Goal: Task Accomplishment & Management: Use online tool/utility

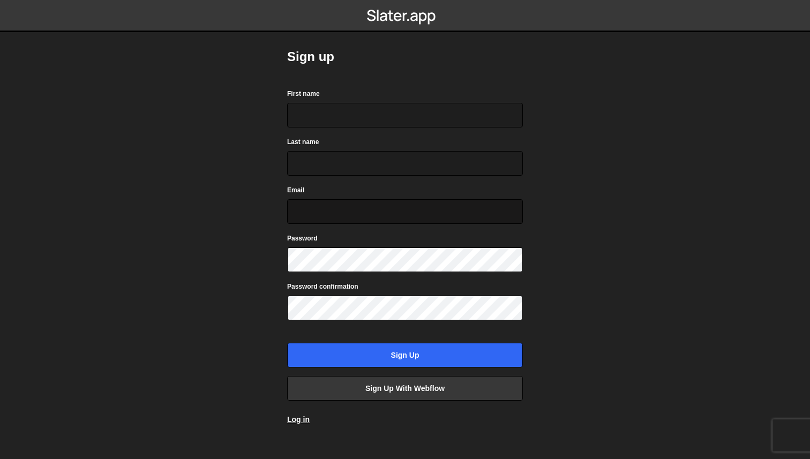
scroll to position [14, 0]
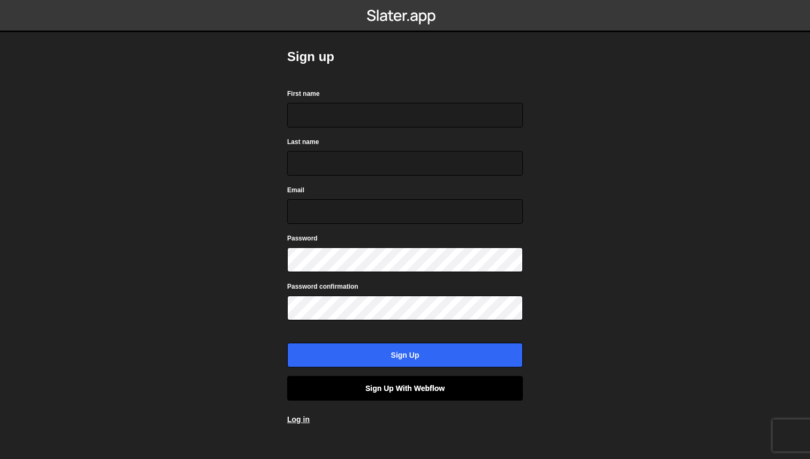
click at [345, 392] on link "Sign up with Webflow" at bounding box center [405, 388] width 236 height 25
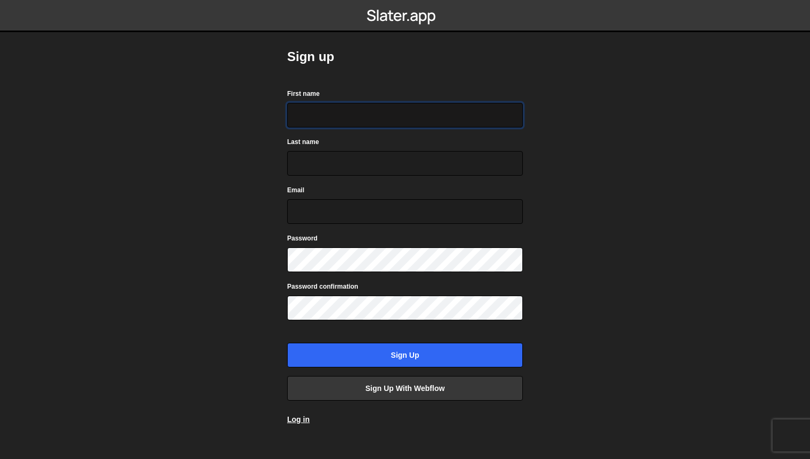
click at [336, 122] on input "First name" at bounding box center [405, 115] width 236 height 25
type input "Mark"
type input "Karam"
type input "mark.karam@travelwithwandr.com"
click at [714, 272] on body "Sign up First name Mark Last name Karam Email mark.karam@travelwithwandr.com Pa…" at bounding box center [405, 229] width 810 height 459
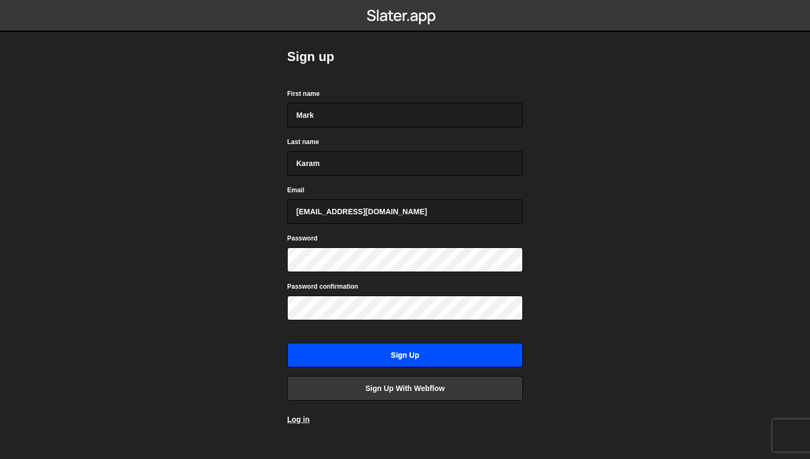
click at [440, 363] on input "Sign up" at bounding box center [405, 355] width 236 height 25
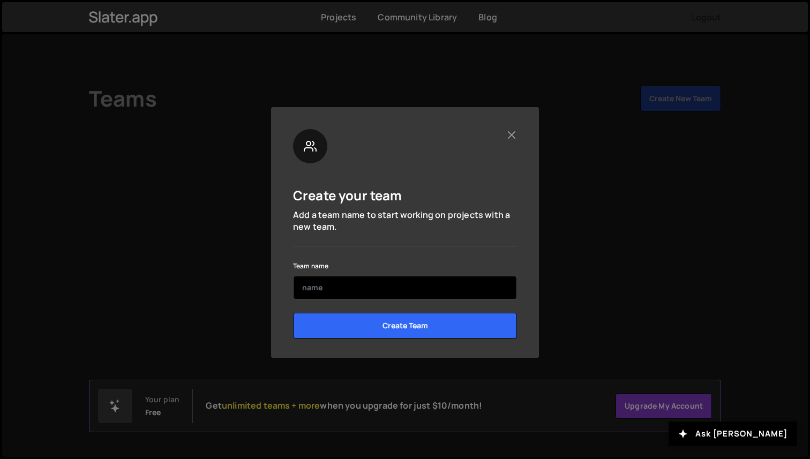
click at [430, 285] on input "text" at bounding box center [405, 288] width 224 height 24
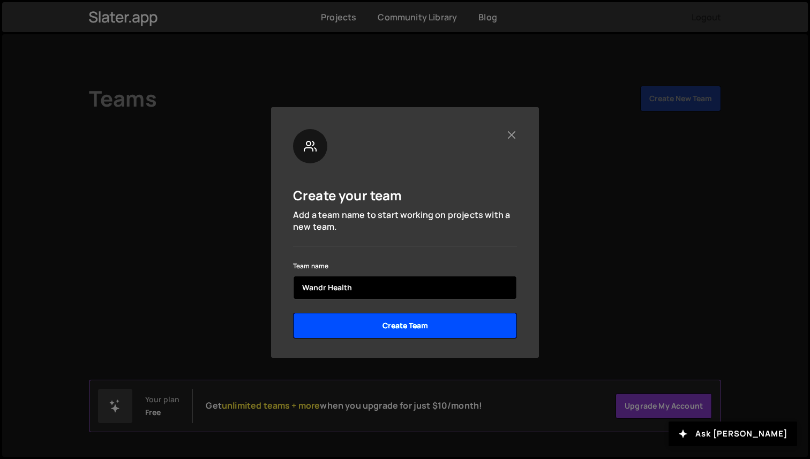
type input "Wandr Health"
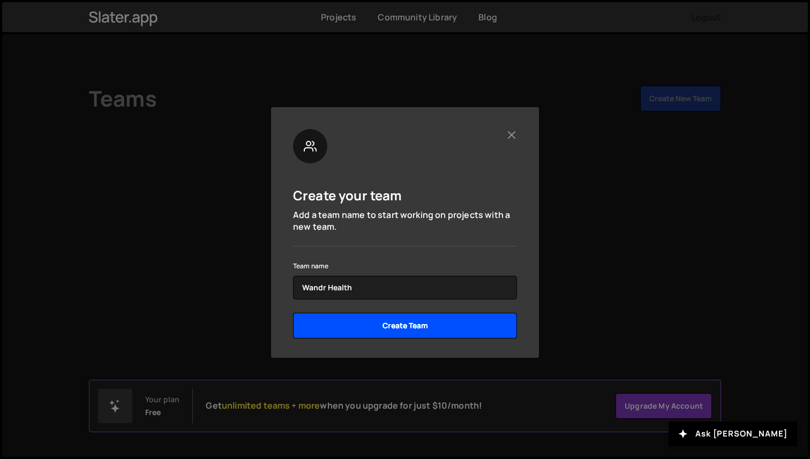
click at [415, 330] on input "Create Team" at bounding box center [405, 326] width 224 height 26
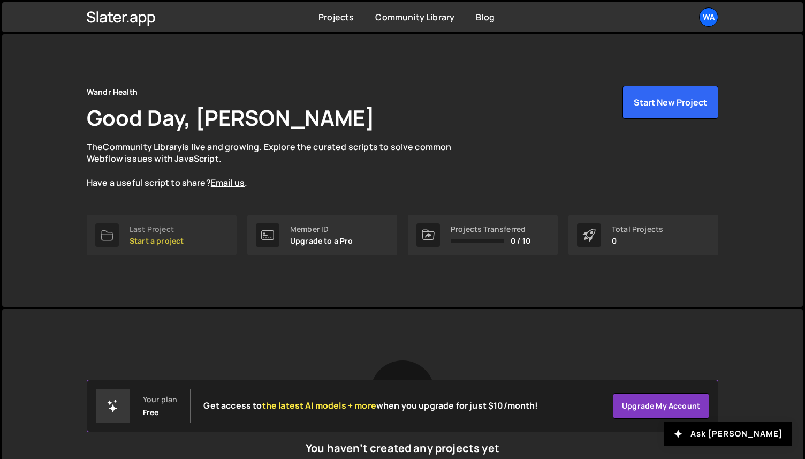
click at [166, 240] on p "Start a project" at bounding box center [157, 241] width 54 height 9
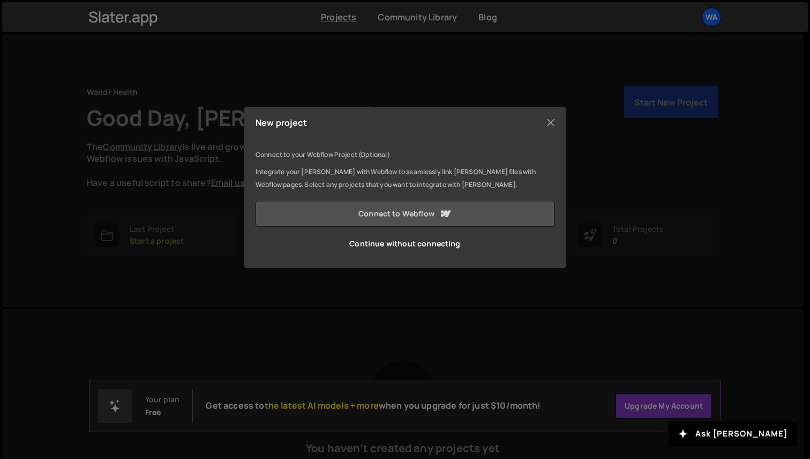
click at [414, 215] on link "Connect to Webflow" at bounding box center [404, 214] width 299 height 26
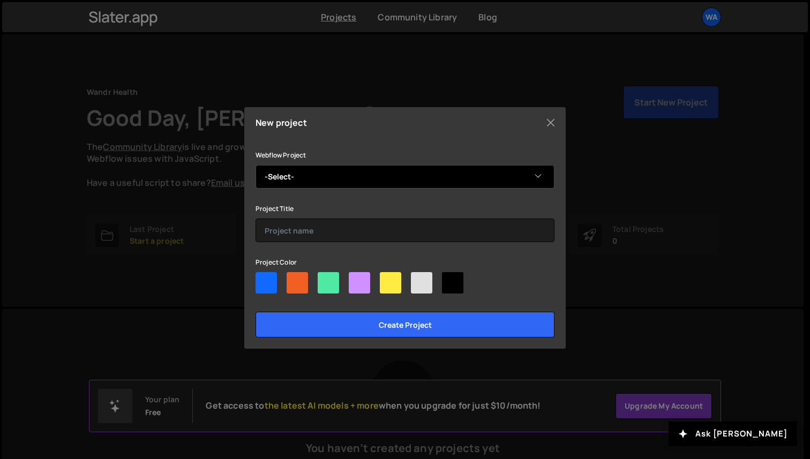
click at [359, 178] on select "-Select- Wandr" at bounding box center [404, 177] width 299 height 24
select select "67cba0cf9edb7468373d61b7"
click at [255, 165] on select "-Select- Wandr" at bounding box center [404, 177] width 299 height 24
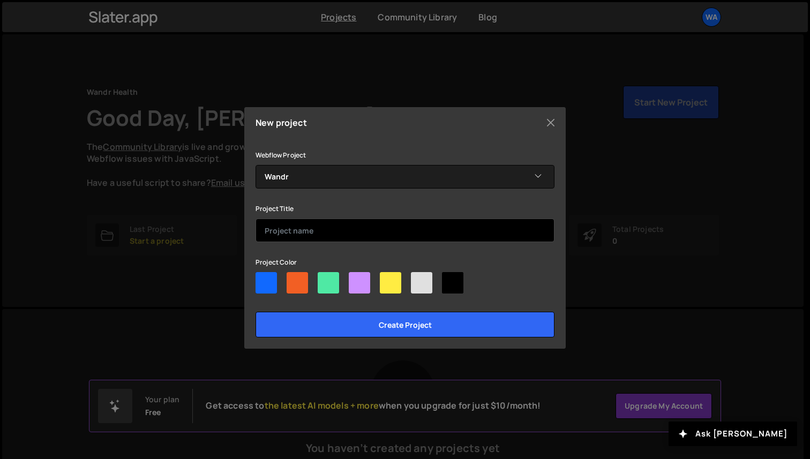
click at [354, 227] on input "text" at bounding box center [404, 230] width 299 height 24
type input "Wandr Custom Code"
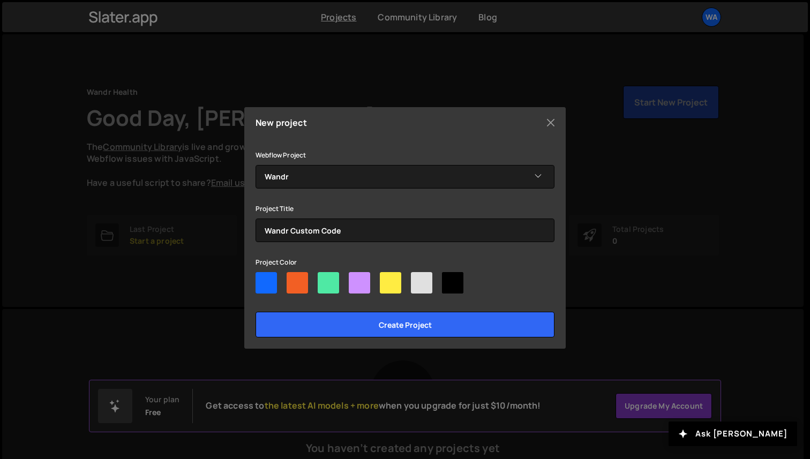
click at [271, 279] on div at bounding box center [265, 282] width 21 height 21
click at [262, 279] on input"] "radio" at bounding box center [258, 275] width 7 height 7
radio input"] "true"
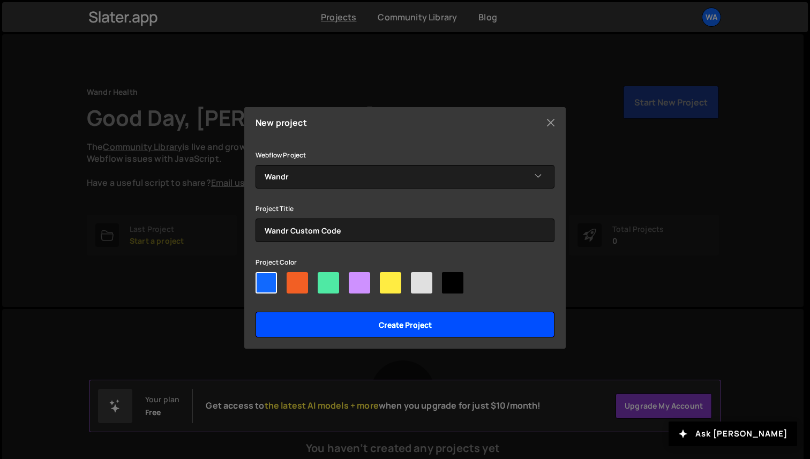
click at [296, 323] on input "Create project" at bounding box center [404, 325] width 299 height 26
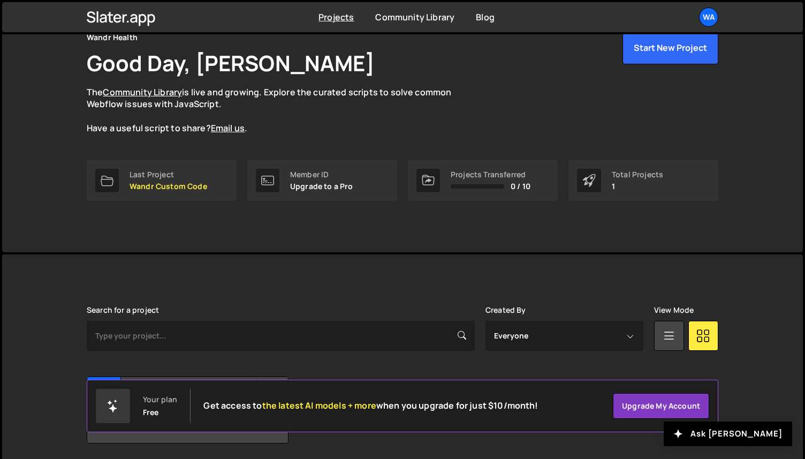
scroll to position [92, 0]
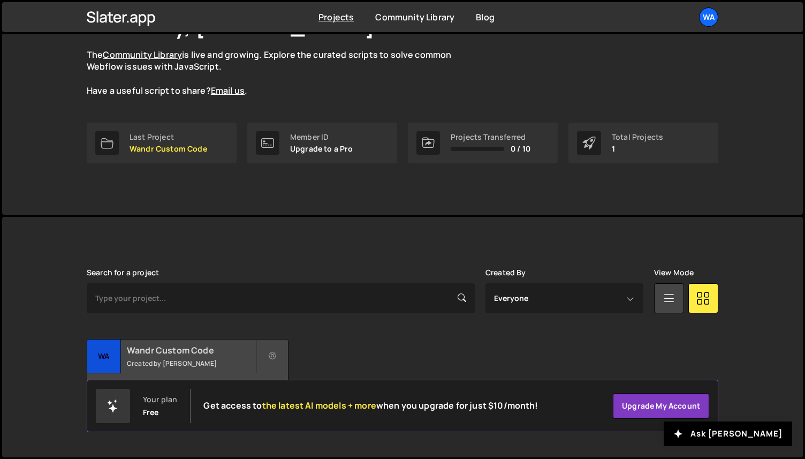
click at [182, 348] on h2 "Wandr Custom Code" at bounding box center [191, 350] width 129 height 12
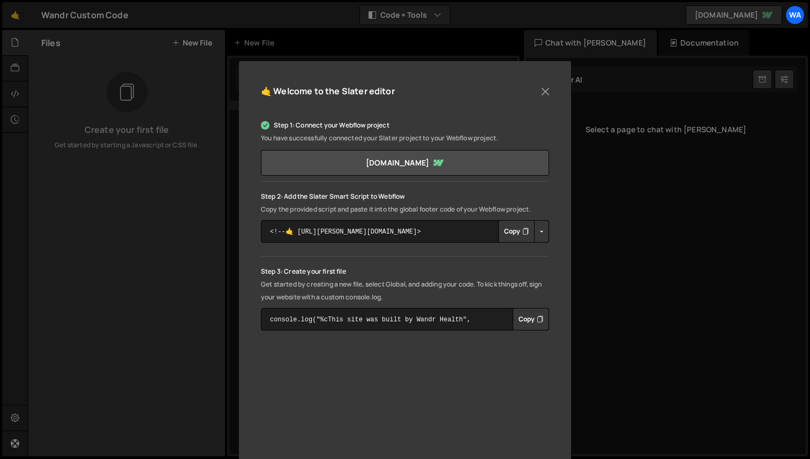
scroll to position [41, 0]
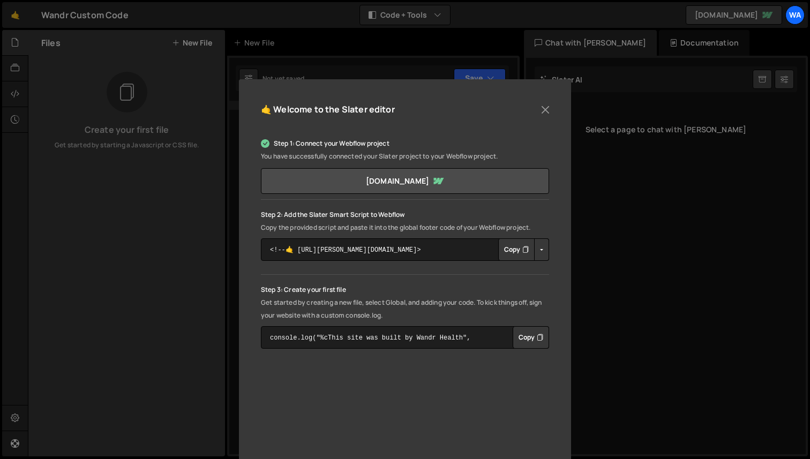
click at [512, 253] on button "Copy" at bounding box center [516, 249] width 36 height 22
click at [512, 253] on button "Copied" at bounding box center [514, 249] width 42 height 22
click at [418, 252] on textarea "<!--🤙 [URL][PERSON_NAME][DOMAIN_NAME]> <script>document.addEventListener("DOMCo…" at bounding box center [405, 249] width 288 height 22
click at [504, 252] on button "Copy" at bounding box center [516, 249] width 36 height 22
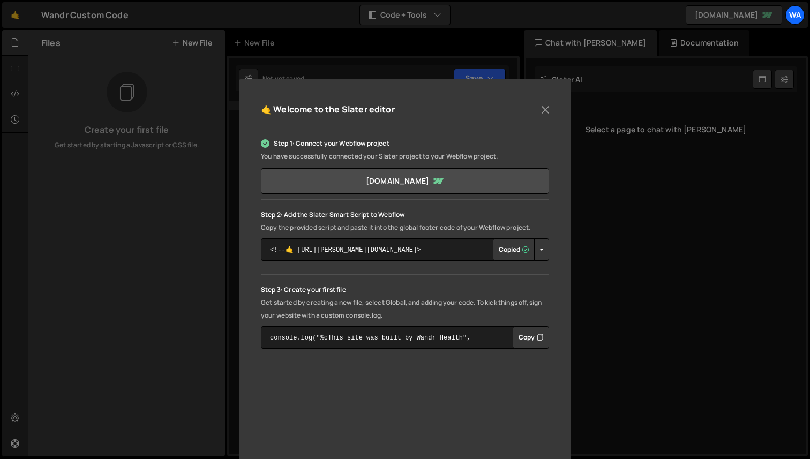
click at [504, 252] on button "Copied" at bounding box center [514, 249] width 42 height 22
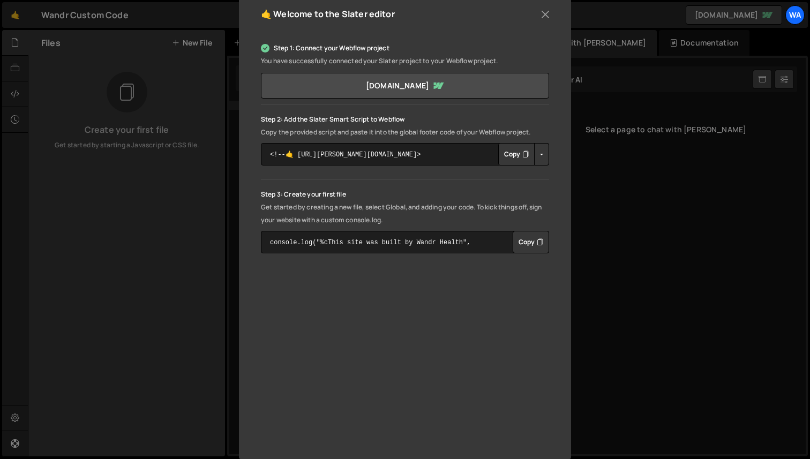
scroll to position [151, 0]
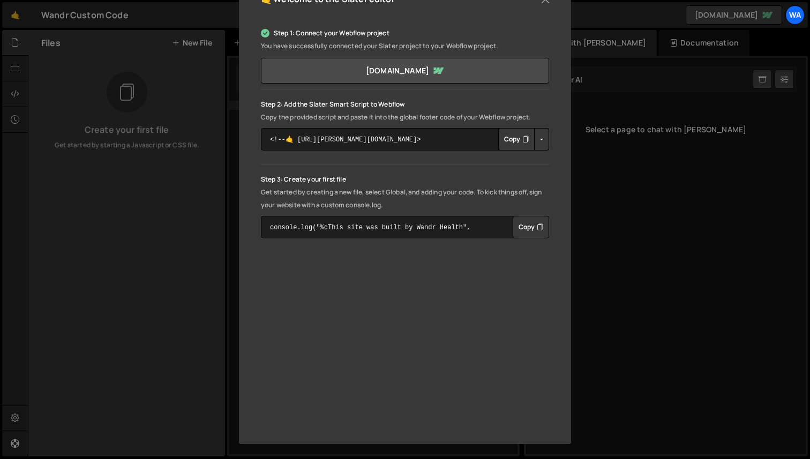
click at [633, 230] on div "🤙 Welcome to the [PERSON_NAME] editor Step 1: Connect your Webflow project You …" at bounding box center [405, 229] width 810 height 459
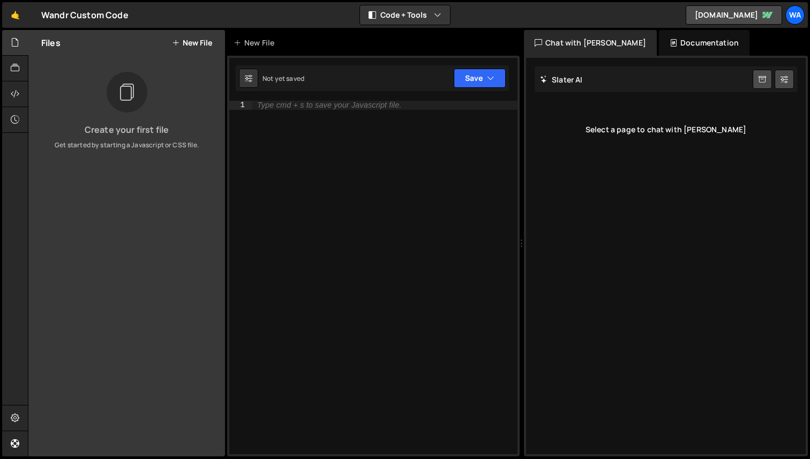
click at [662, 47] on div "Documentation" at bounding box center [704, 43] width 90 height 26
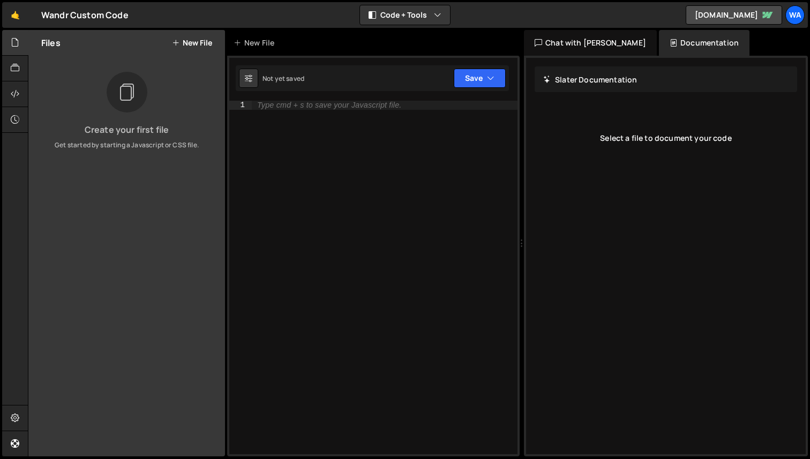
click at [566, 48] on div "Chat with [PERSON_NAME]" at bounding box center [590, 43] width 133 height 26
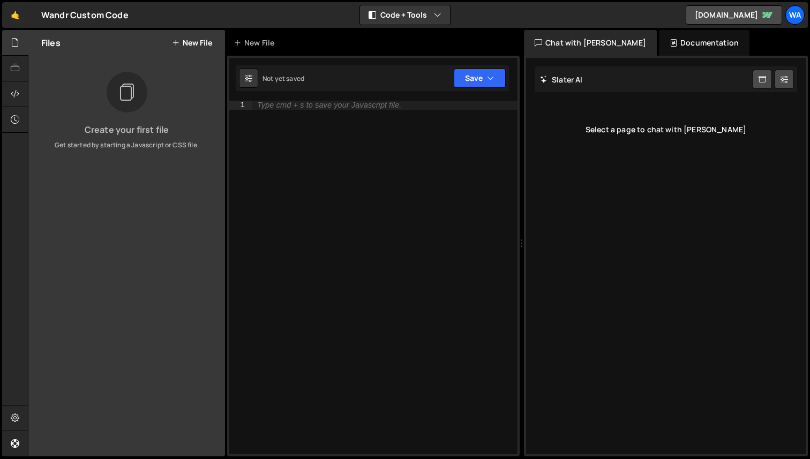
click at [133, 90] on icon at bounding box center [126, 92] width 17 height 24
click at [309, 137] on div "Type cmd + s to save your Javascript file." at bounding box center [385, 286] width 266 height 371
click at [439, 11] on icon "button" at bounding box center [437, 15] width 7 height 11
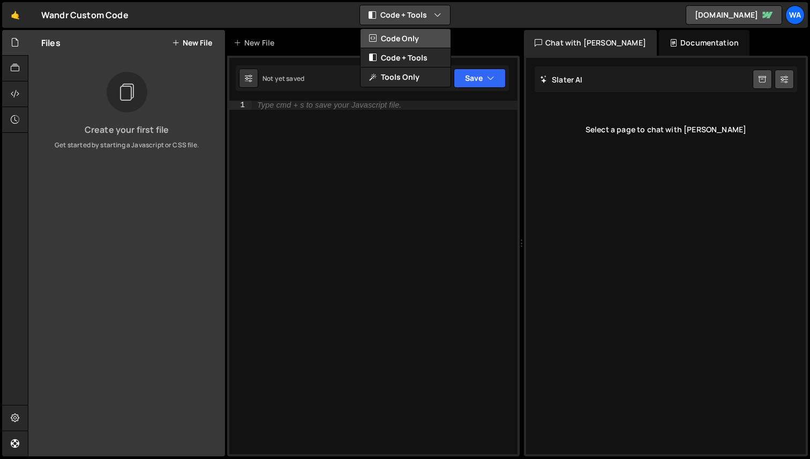
click at [425, 44] on button "Code Only" at bounding box center [405, 38] width 90 height 19
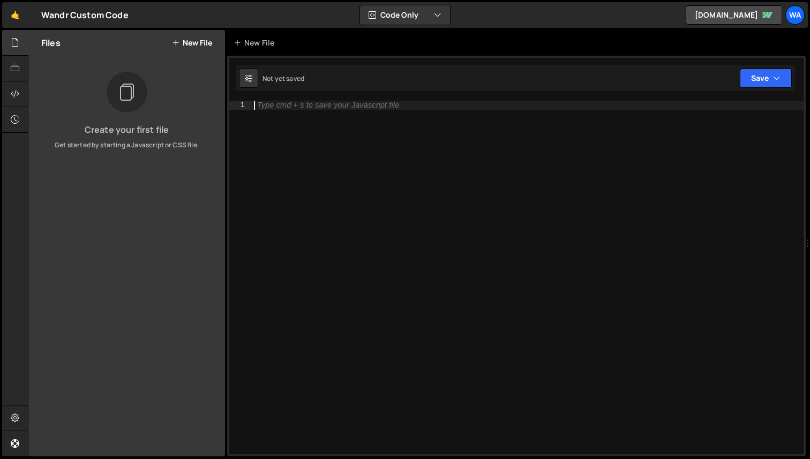
click at [427, 109] on div "Type cmd + s to save your Javascript file." at bounding box center [527, 286] width 551 height 371
click at [488, 191] on div "Type cmd + s to save your Javascript file." at bounding box center [527, 286] width 551 height 371
paste textarea "</html>"
type textarea "</html>"
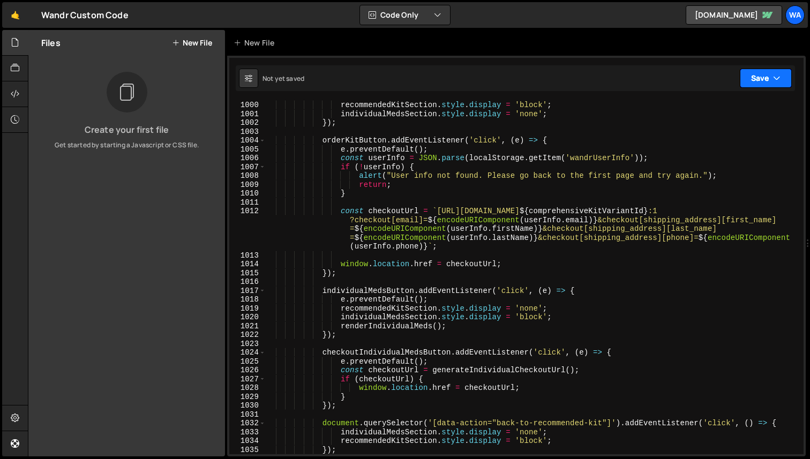
click at [776, 77] on icon "button" at bounding box center [776, 78] width 7 height 11
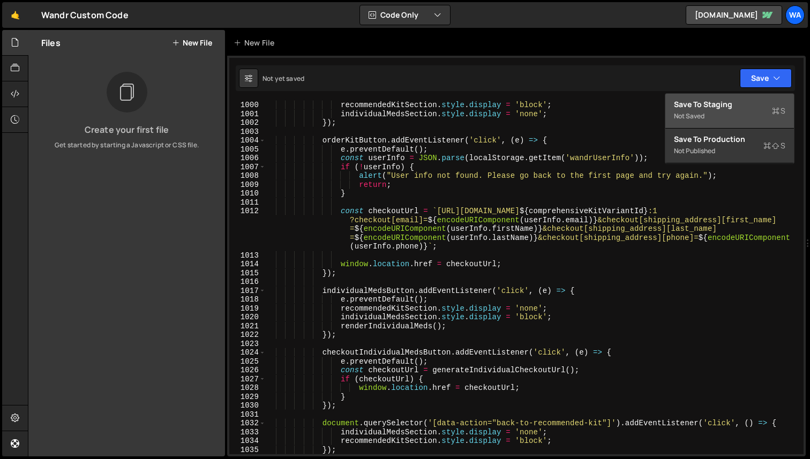
click at [727, 116] on div "Not saved" at bounding box center [729, 116] width 111 height 13
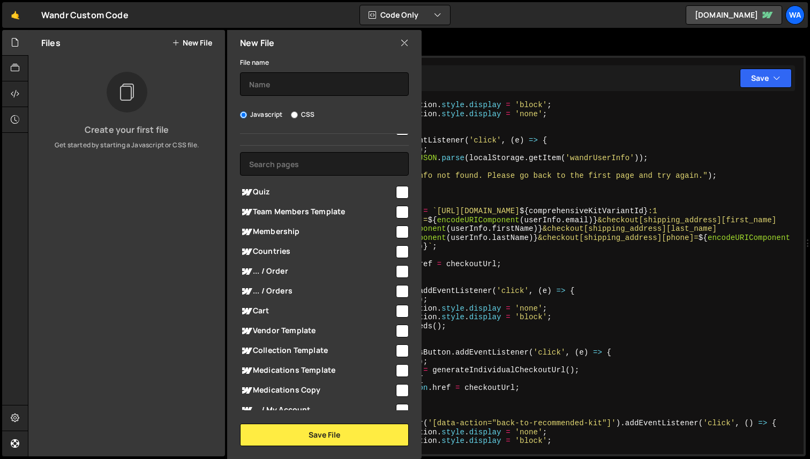
scroll to position [20, 0]
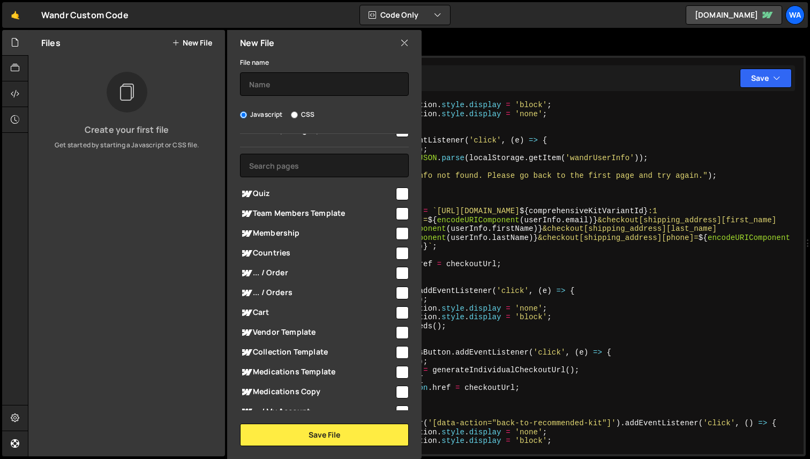
click at [400, 190] on input "checkbox" at bounding box center [402, 193] width 13 height 13
click at [407, 43] on icon at bounding box center [404, 43] width 9 height 12
checkbox input "false"
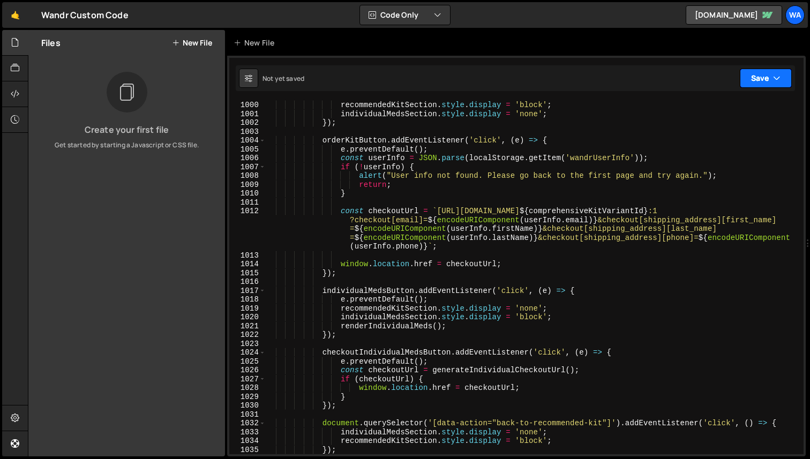
click at [781, 77] on button "Save" at bounding box center [765, 78] width 52 height 19
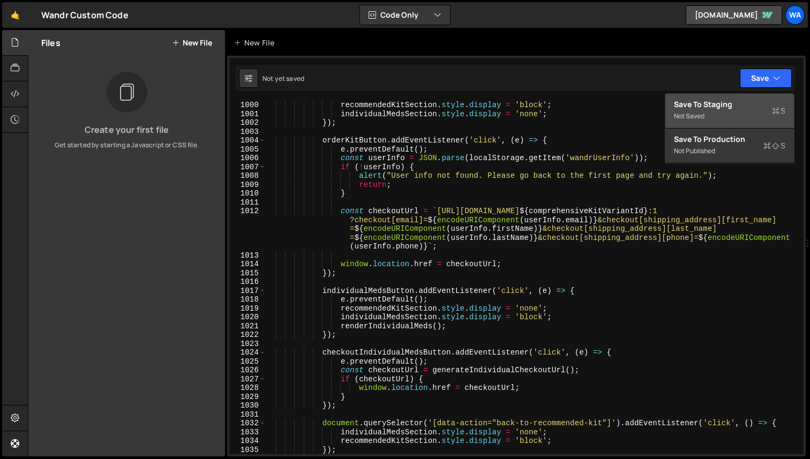
click at [756, 107] on div "Save to Staging S" at bounding box center [729, 104] width 111 height 11
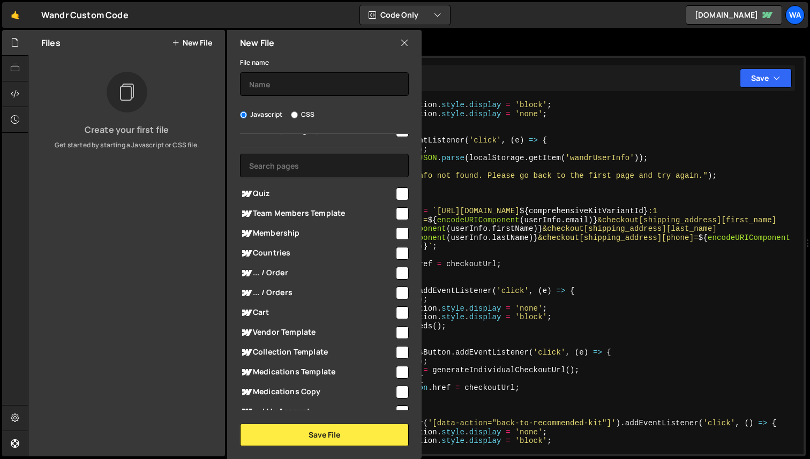
click at [296, 115] on input "CSS" at bounding box center [294, 114] width 7 height 7
radio input "true"
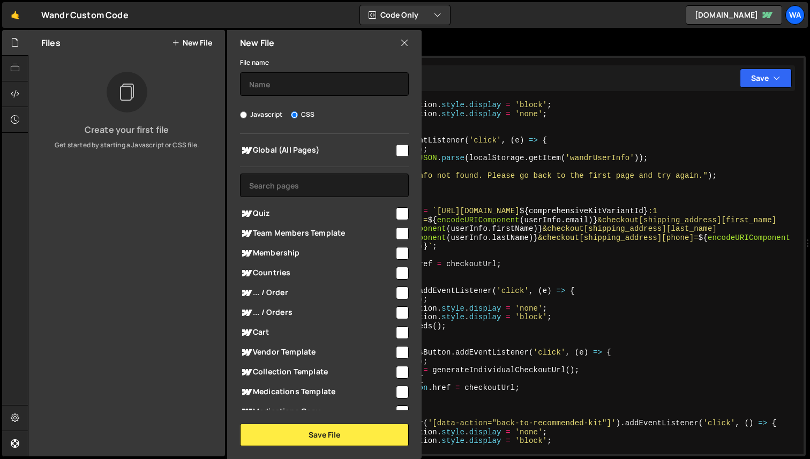
click at [258, 110] on label "Javascript" at bounding box center [261, 114] width 43 height 11
click at [247, 111] on input "Javascript" at bounding box center [243, 114] width 7 height 7
radio input "true"
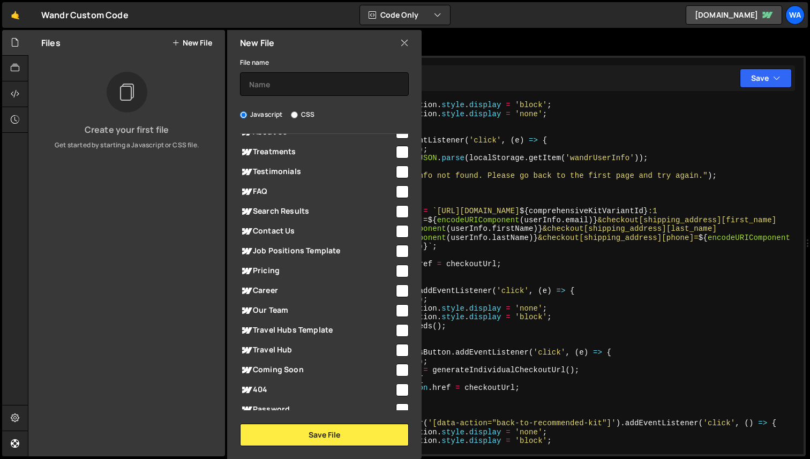
scroll to position [978, 0]
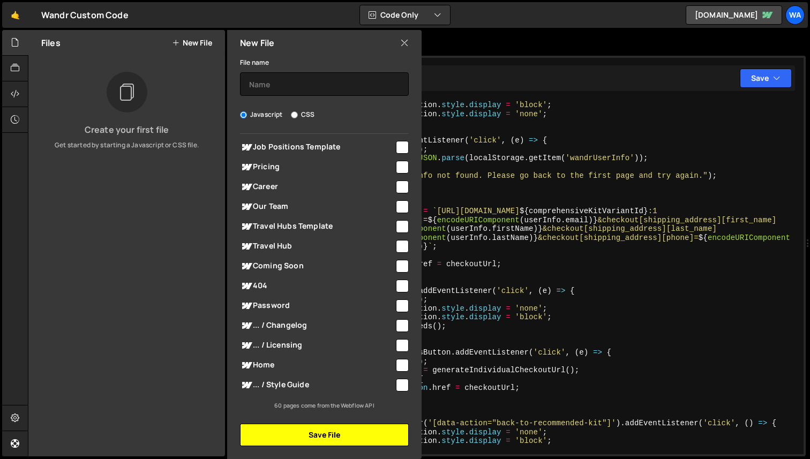
click at [353, 428] on button "Save File" at bounding box center [324, 435] width 169 height 22
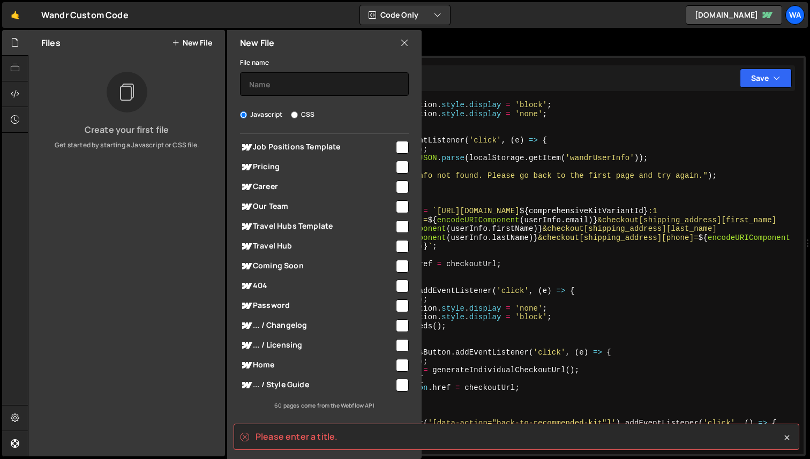
click at [284, 96] on div "File name Javascript CSS Global (All Pages) Save File" at bounding box center [324, 251] width 194 height 390
click at [282, 90] on input "text" at bounding box center [324, 84] width 169 height 24
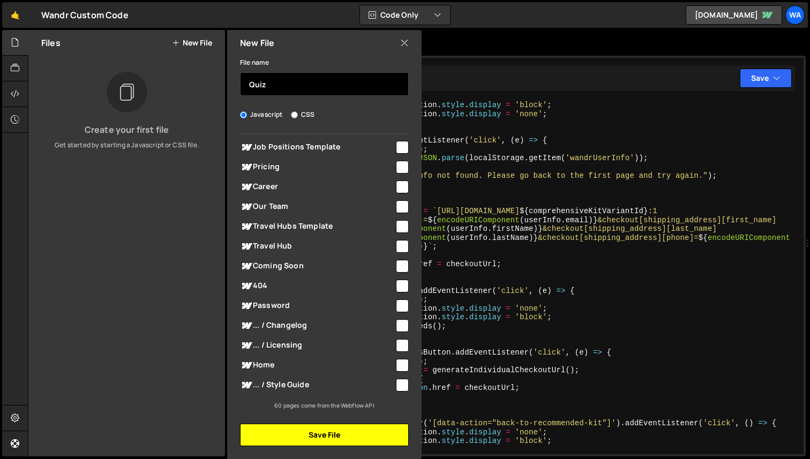
type input "Quiz"
click at [296, 443] on button "Save File" at bounding box center [324, 435] width 169 height 22
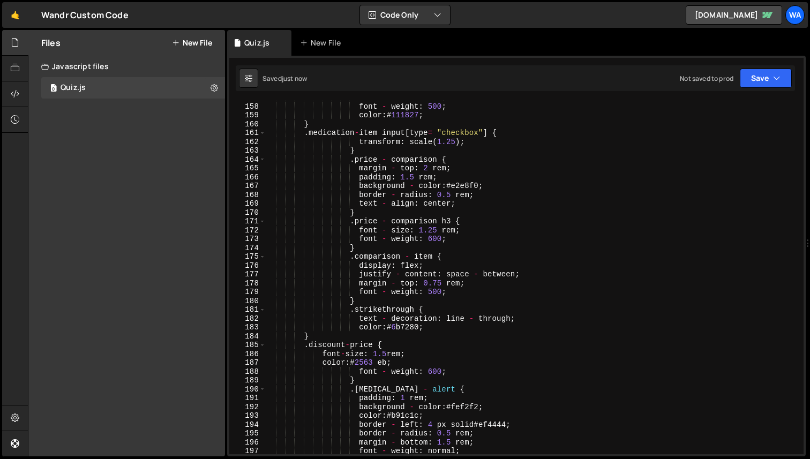
scroll to position [1581, 0]
